Goal: Information Seeking & Learning: Learn about a topic

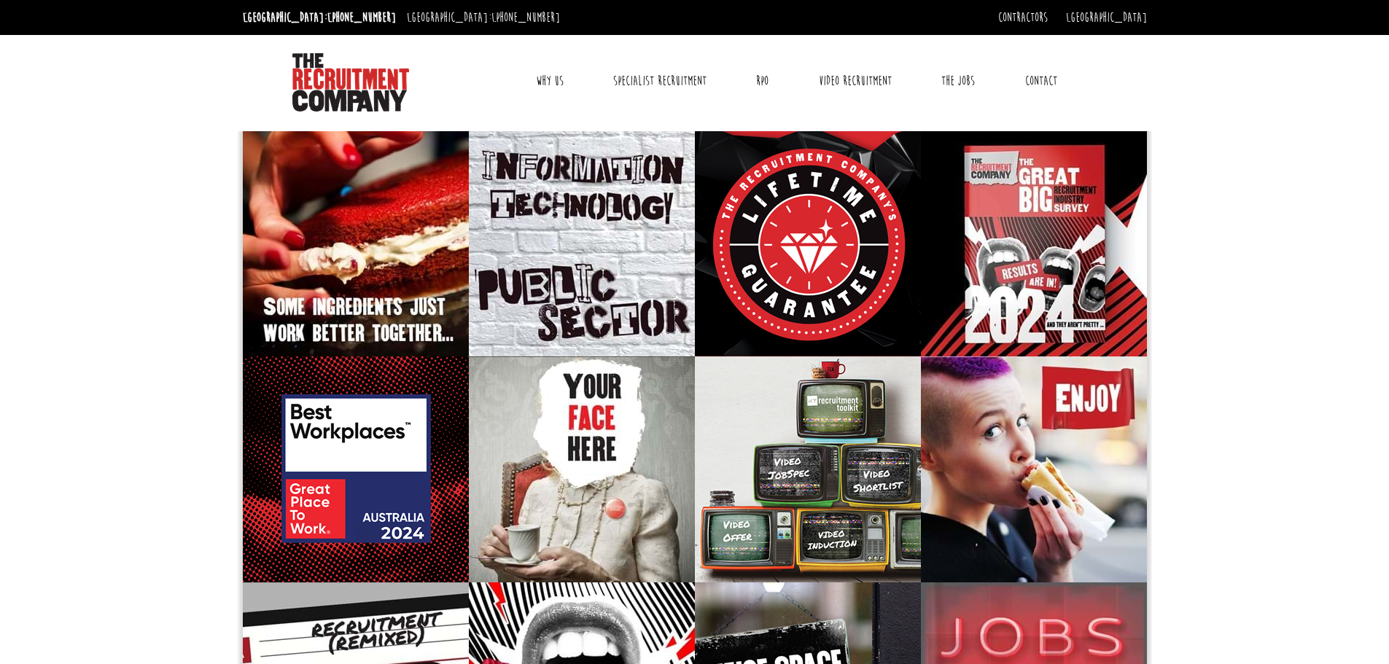
click at [545, 81] on link "Why Us" at bounding box center [550, 81] width 50 height 36
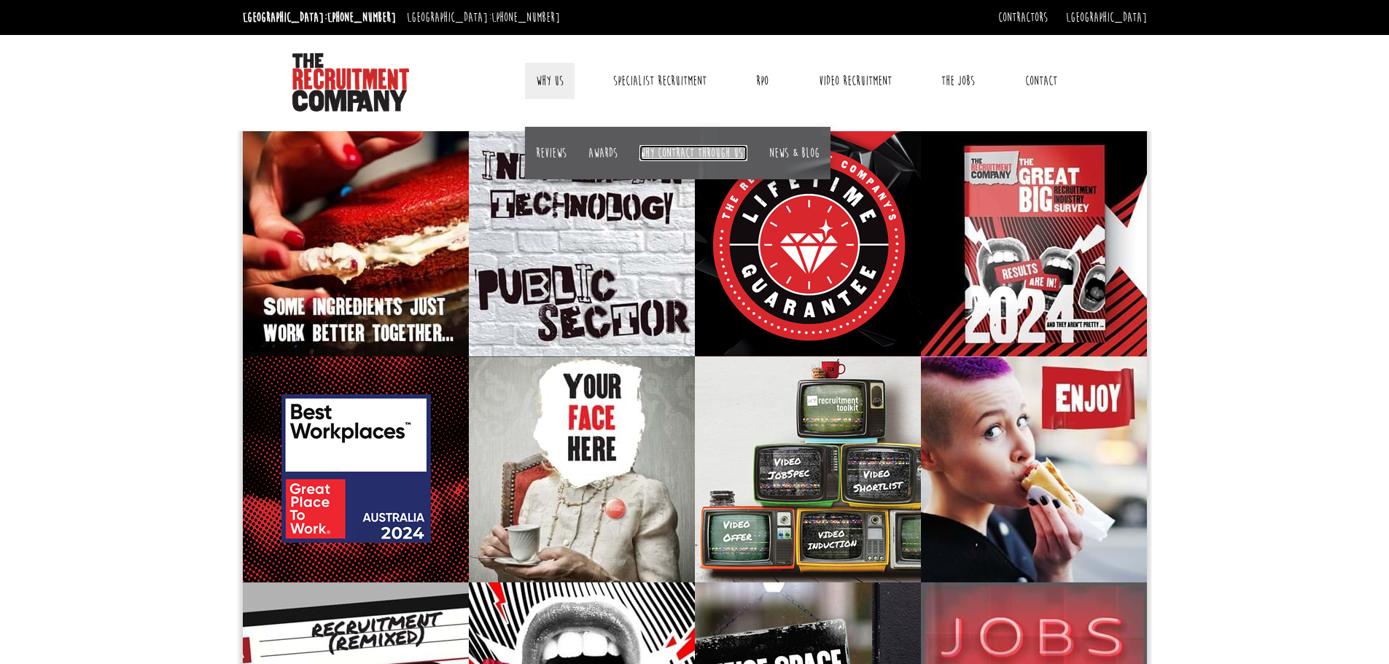
click at [661, 153] on link "Why contract through us?" at bounding box center [694, 153] width 108 height 16
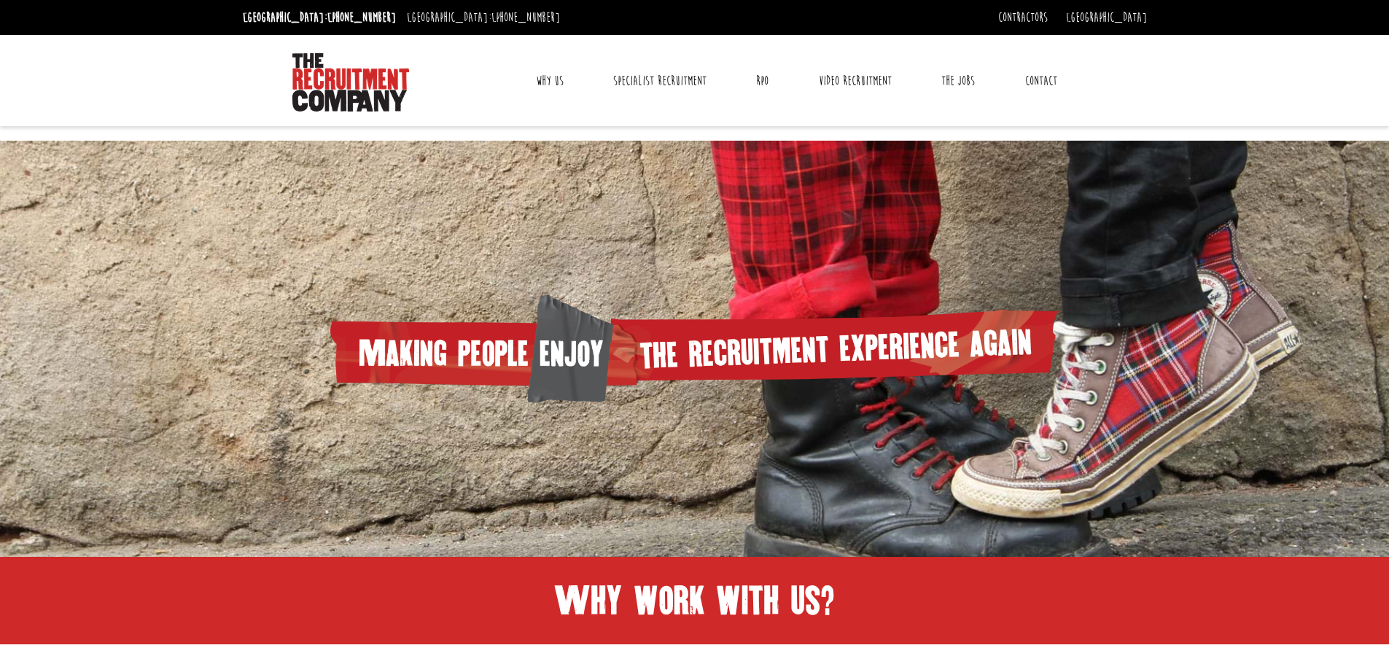
click at [532, 79] on link "Why Us" at bounding box center [550, 81] width 50 height 36
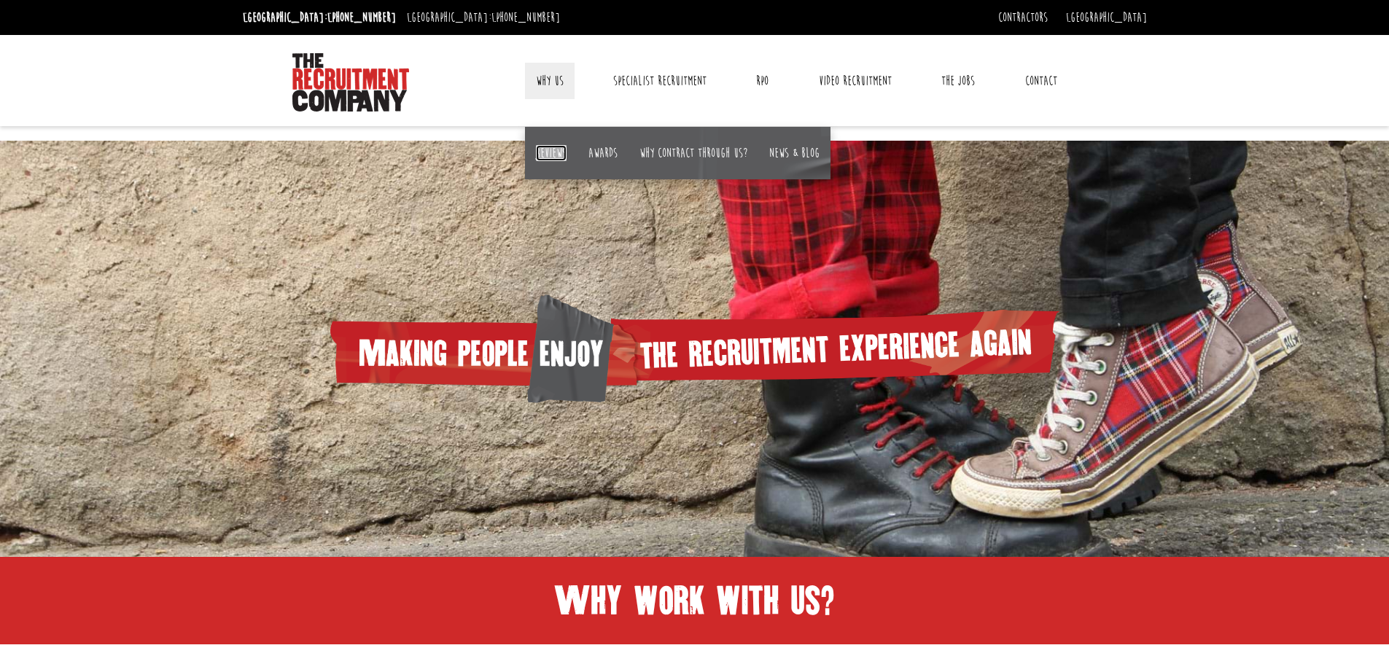
click at [547, 155] on link "Reviews" at bounding box center [551, 153] width 31 height 16
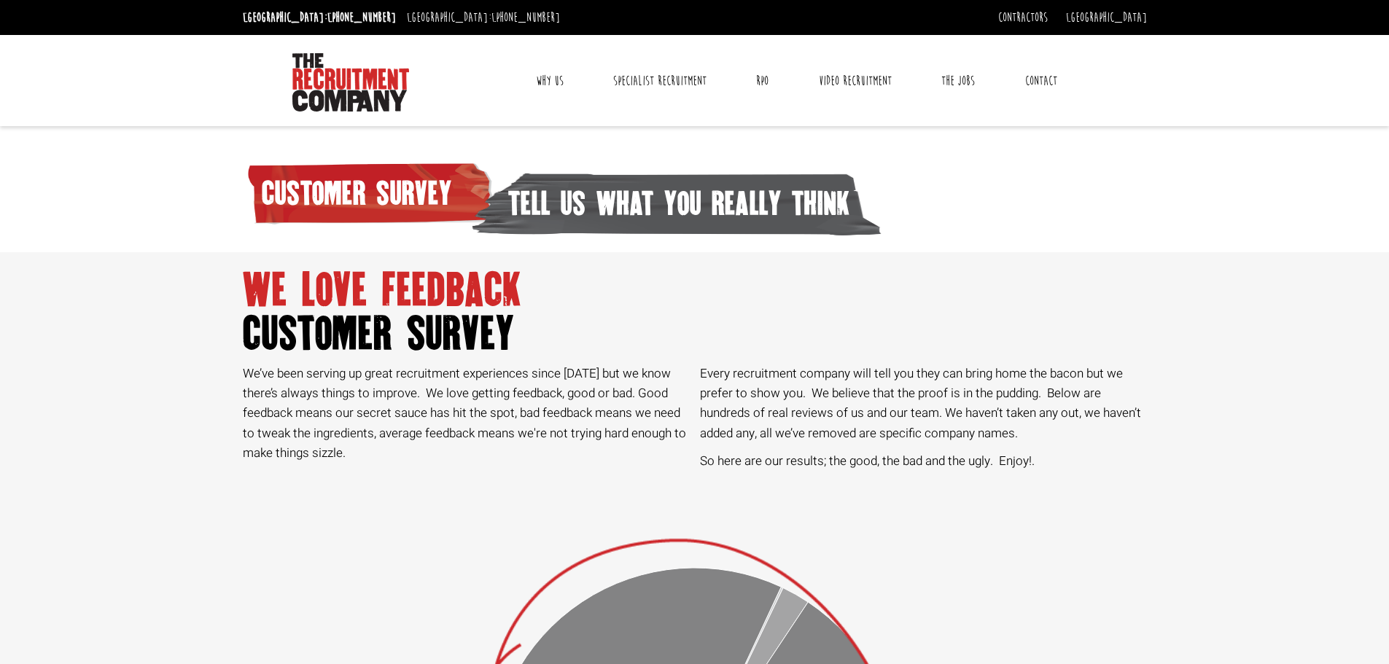
click at [553, 74] on link "Why Us" at bounding box center [550, 81] width 50 height 36
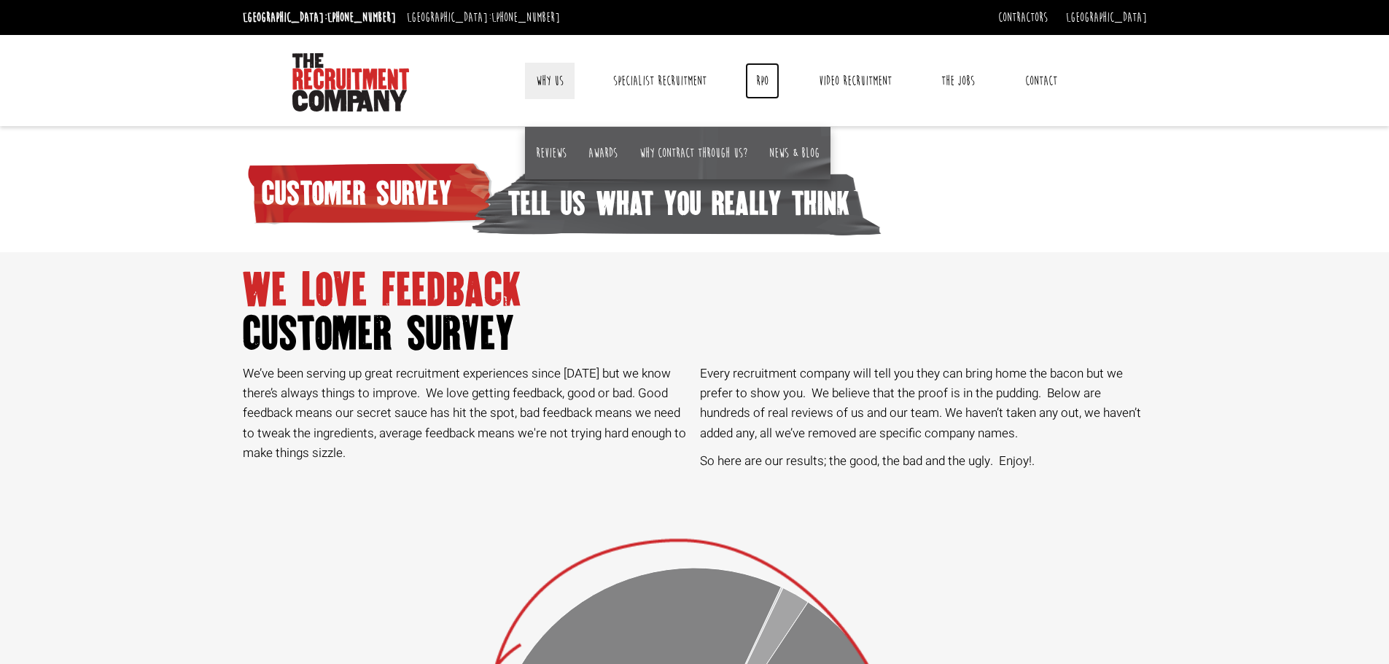
click at [753, 79] on link "RPO" at bounding box center [762, 81] width 34 height 36
